Goal: Information Seeking & Learning: Learn about a topic

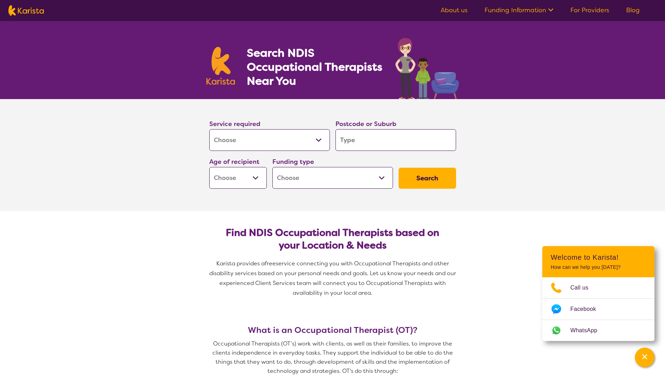
select select "[MEDICAL_DATA]"
click at [394, 136] on input "search" at bounding box center [395, 140] width 121 height 22
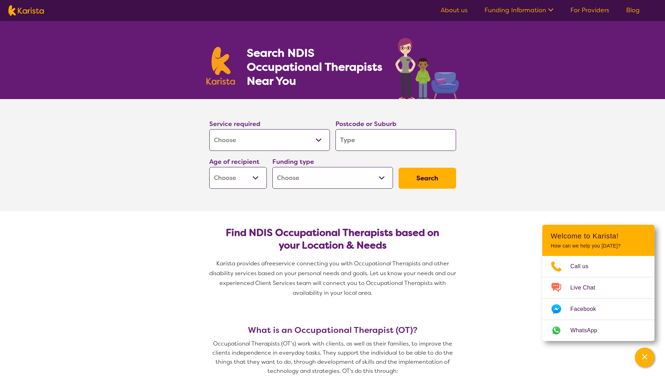
drag, startPoint x: 407, startPoint y: 145, endPoint x: 410, endPoint y: 147, distance: 3.8
click at [410, 147] on input "search" at bounding box center [395, 140] width 121 height 22
type input "5"
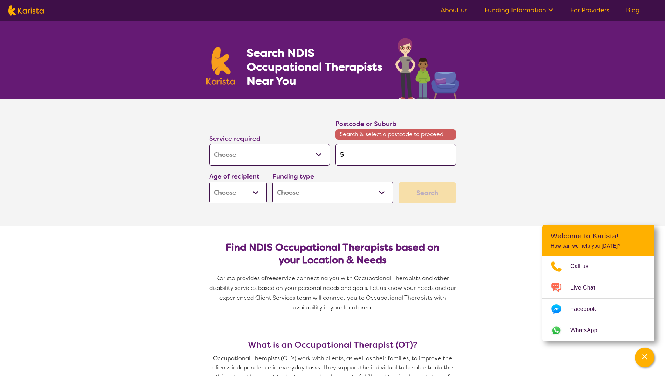
type input "50"
type input "500"
type input "5000"
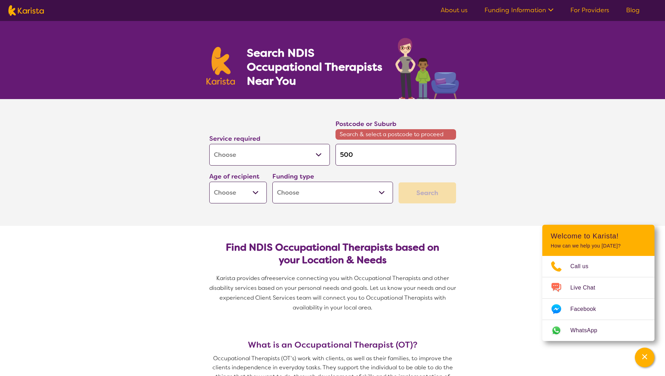
type input "5000"
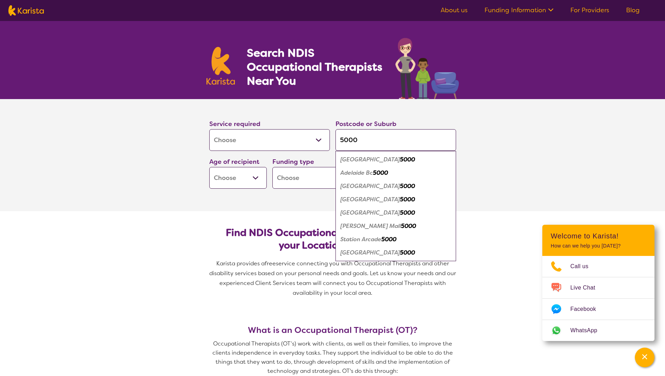
type input "5000"
click at [367, 164] on div "Adelaide 5000" at bounding box center [396, 159] width 114 height 13
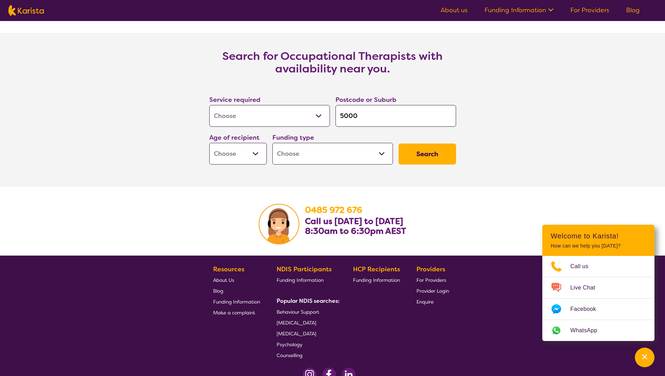
scroll to position [1051, 0]
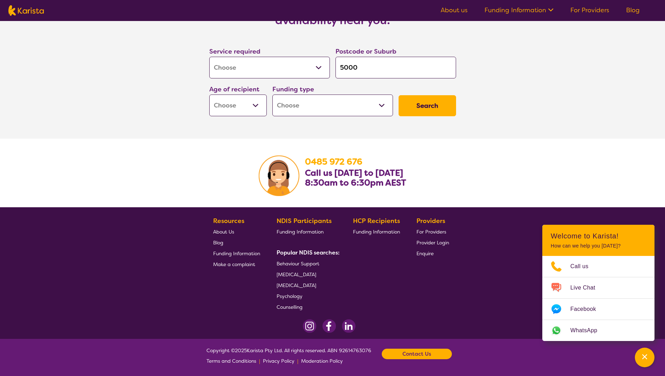
click at [300, 274] on span "[MEDICAL_DATA]" at bounding box center [297, 275] width 40 height 6
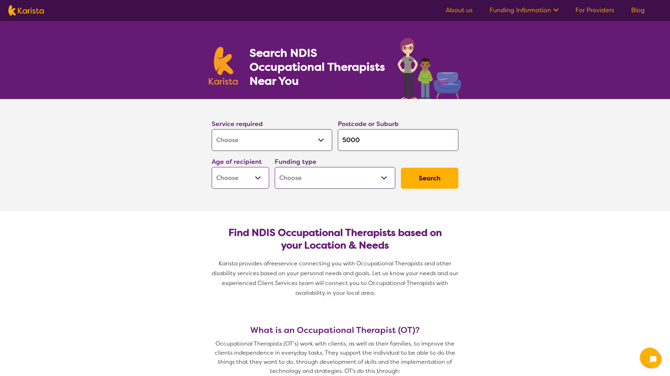
select select "[MEDICAL_DATA]"
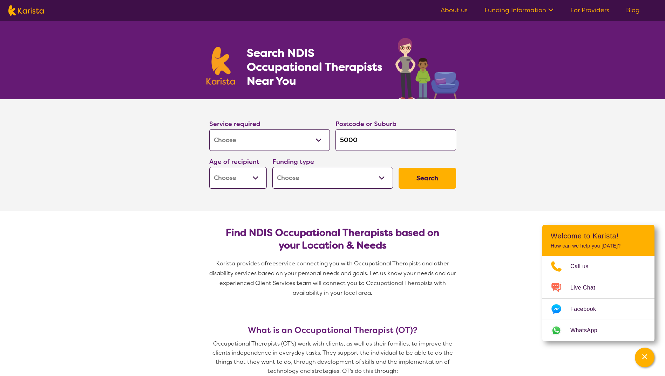
click at [532, 10] on link "Funding Information" at bounding box center [518, 10] width 69 height 8
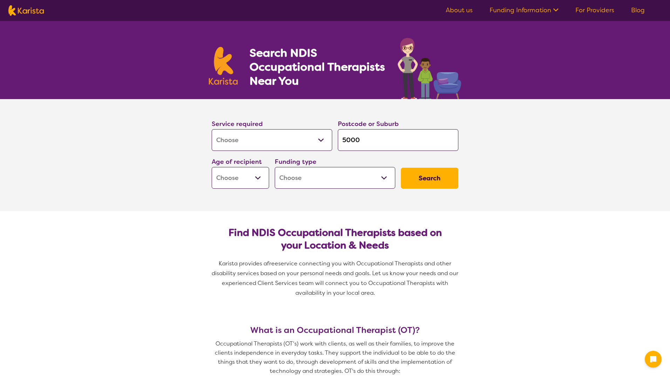
select select "[MEDICAL_DATA]"
